Goal: Task Accomplishment & Management: Use online tool/utility

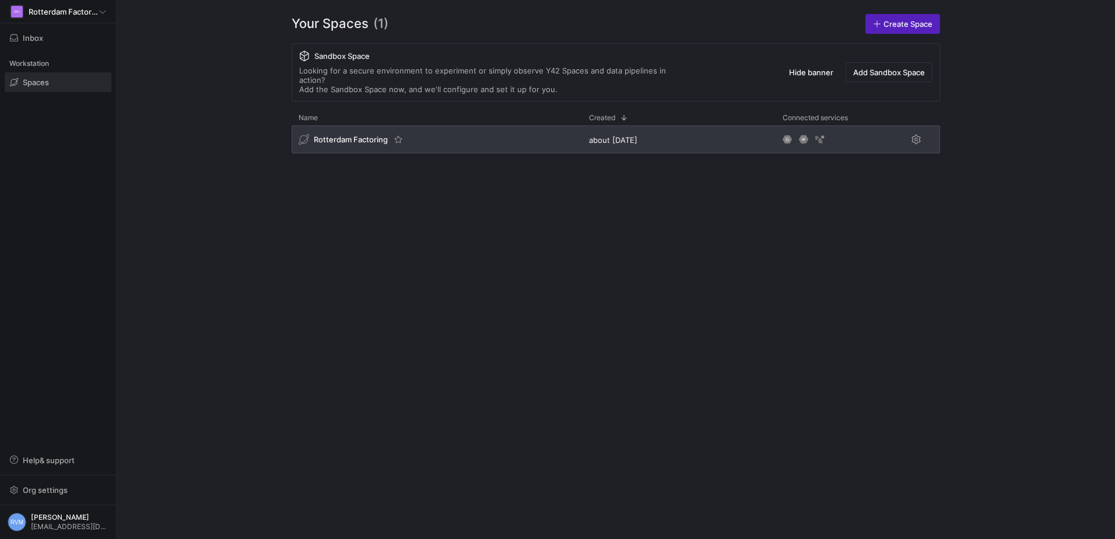
click at [348, 135] on span "Rotterdam Factoring" at bounding box center [351, 139] width 74 height 9
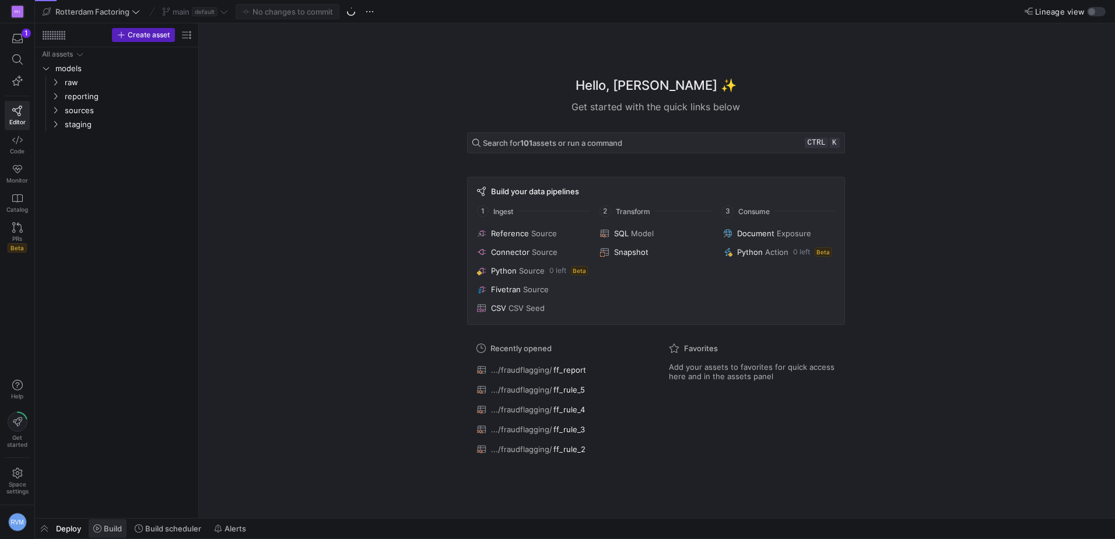
click at [114, 527] on span "Build" at bounding box center [113, 528] width 18 height 9
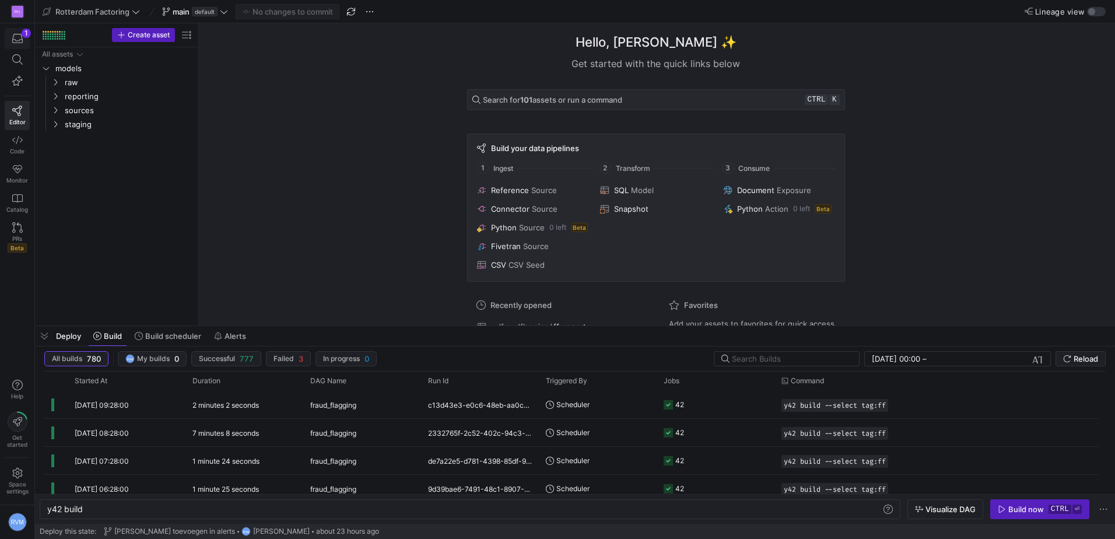
click at [20, 37] on icon "button" at bounding box center [17, 38] width 10 height 10
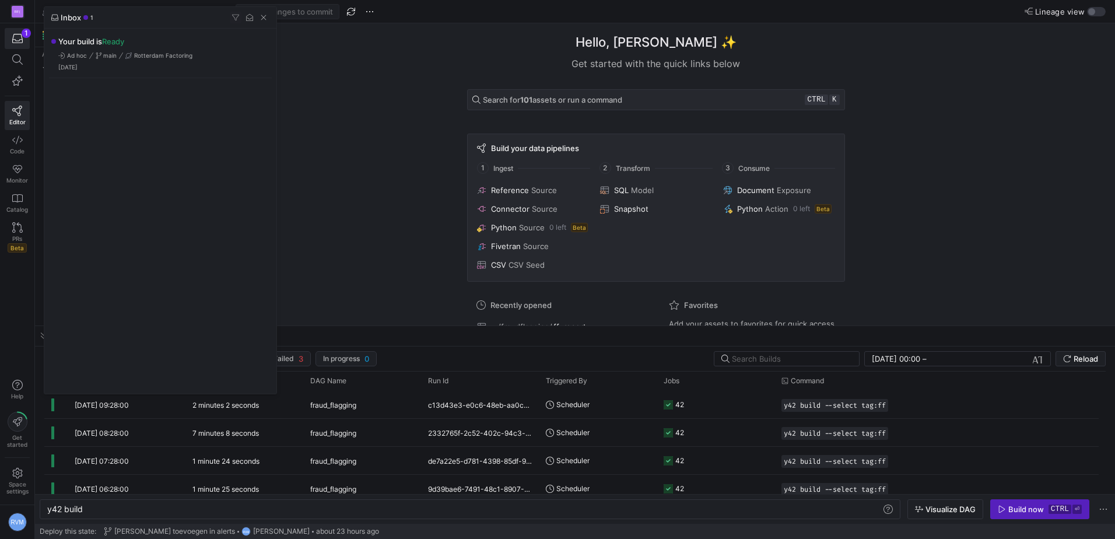
click at [314, 95] on div at bounding box center [557, 269] width 1115 height 539
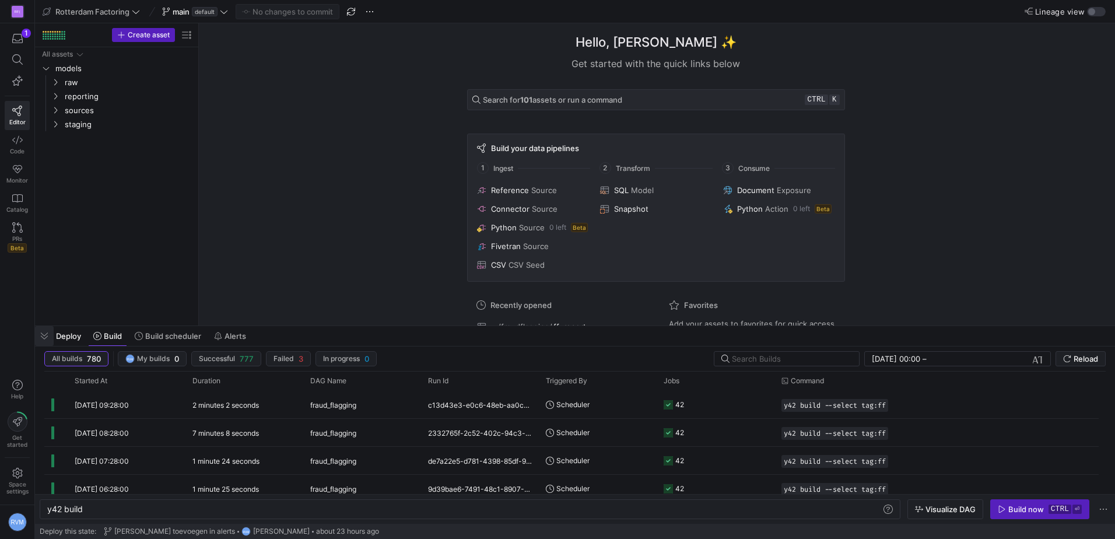
click at [43, 345] on span "button" at bounding box center [44, 336] width 19 height 20
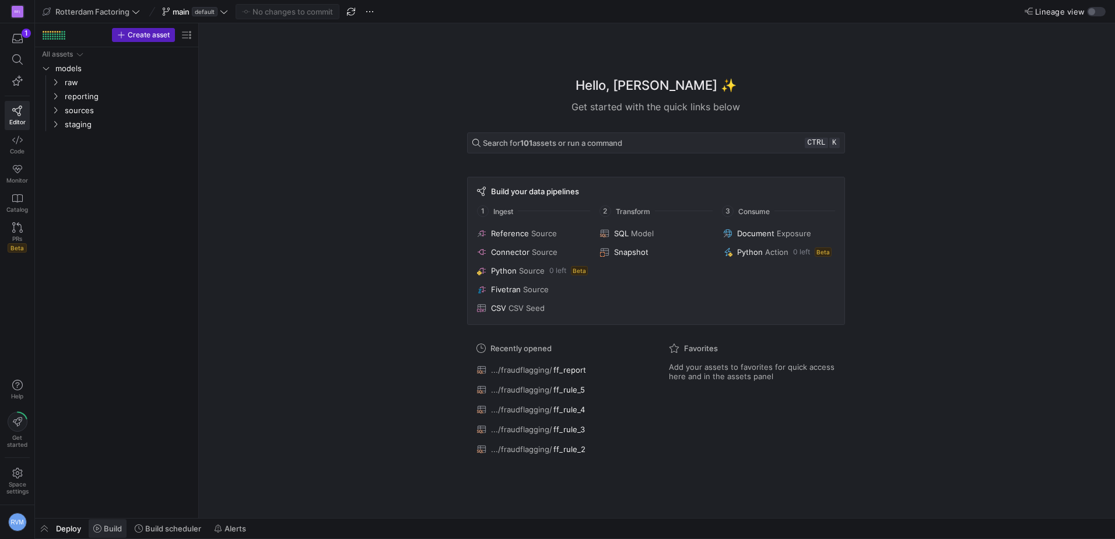
click at [115, 531] on span "Build" at bounding box center [113, 528] width 18 height 9
